Goal: Task Accomplishment & Management: Use online tool/utility

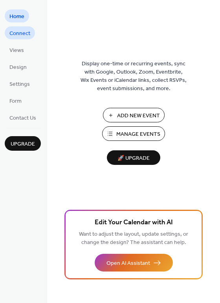
click at [16, 36] on span "Connect" at bounding box center [19, 34] width 21 height 8
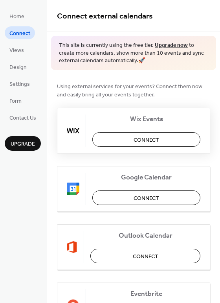
click at [135, 140] on span "Connect" at bounding box center [147, 140] width 26 height 8
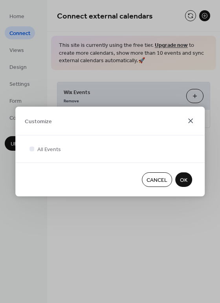
click at [191, 120] on icon at bounding box center [190, 120] width 5 height 5
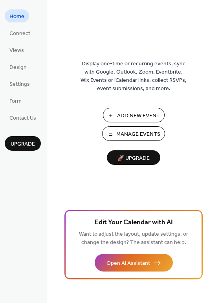
click at [148, 112] on span "Add New Event" at bounding box center [138, 116] width 43 height 8
